Goal: Task Accomplishment & Management: Use online tool/utility

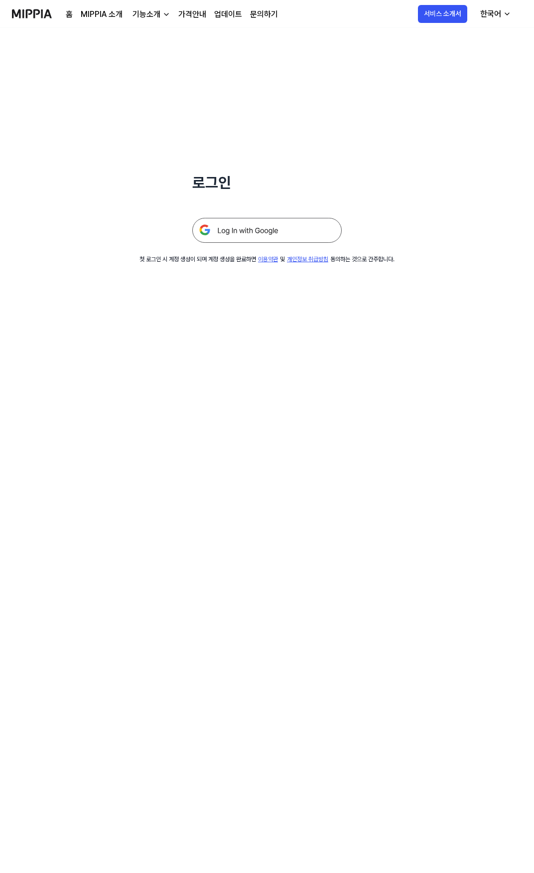
click at [254, 235] on img at bounding box center [267, 230] width 150 height 25
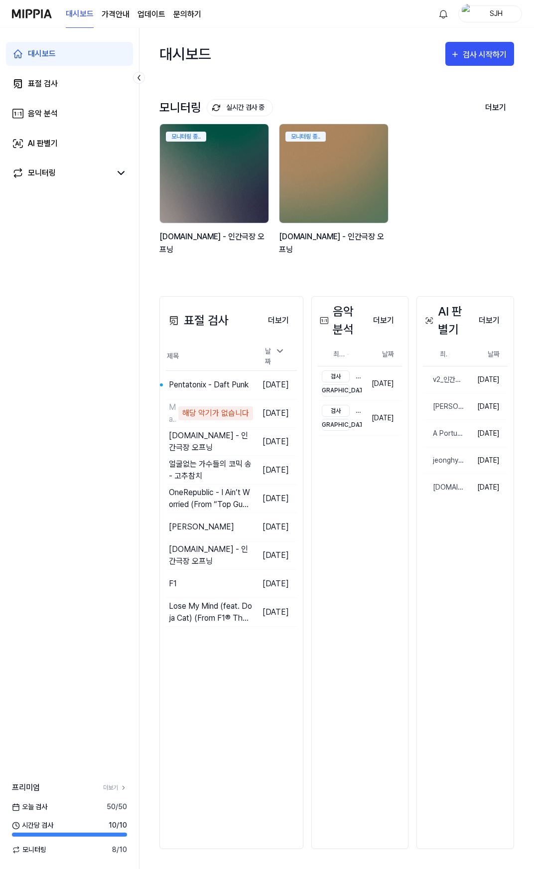
click at [469, 18] on img "button" at bounding box center [468, 14] width 12 height 20
click at [439, 12] on html "대시보드 가격안내 업데이트 문의하기 SJH 대시보드 표절 검사 음악 분석 AI 판별기 모니터링 프리미엄 더보기 [DATE] 검사 50 / 50…" at bounding box center [267, 434] width 534 height 869
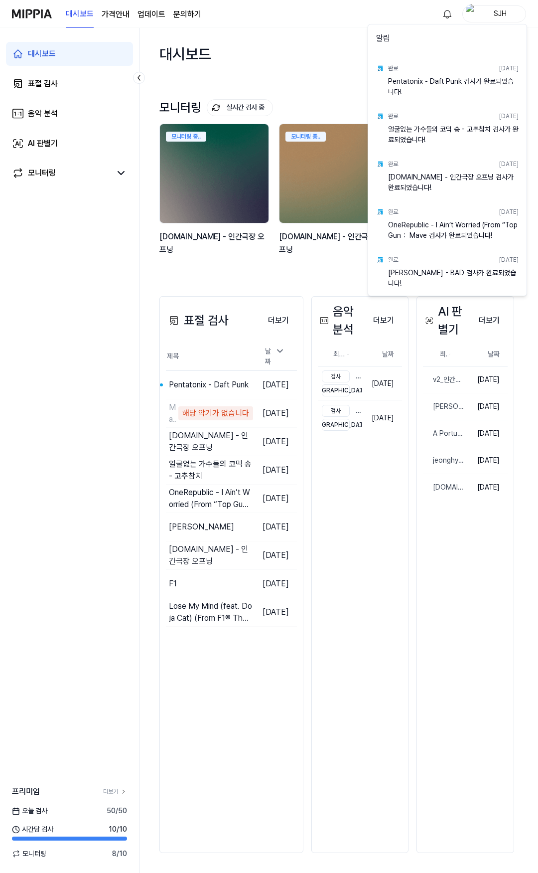
click at [450, 10] on html "대시보드 가격안내 업데이트 문의하기 SJH 대시보드 표절 검사 음악 분석 AI 판별기 모니터링 프리미엄 더보기 [DATE] 검사 50 / 50…" at bounding box center [269, 436] width 538 height 873
